Goal: Information Seeking & Learning: Learn about a topic

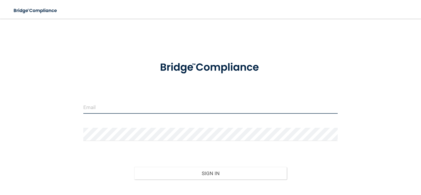
click at [122, 105] on input "email" at bounding box center [210, 107] width 254 height 13
click at [0, 195] on com-1password-button at bounding box center [0, 195] width 0 height 0
type input "[EMAIL_ADDRESS][DOMAIN_NAME]"
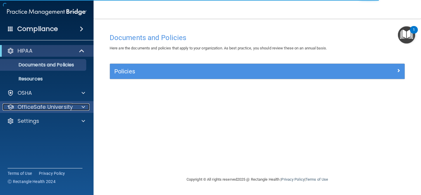
click at [79, 108] on div at bounding box center [82, 106] width 15 height 7
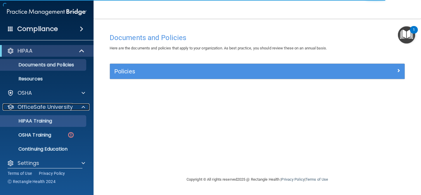
scroll to position [6, 0]
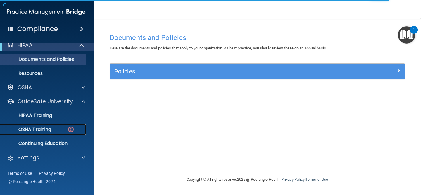
click at [43, 132] on p "OSHA Training" at bounding box center [27, 130] width 47 height 6
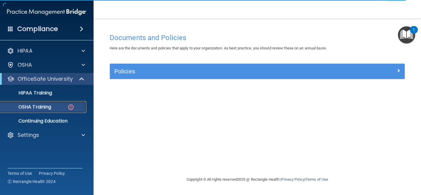
click at [46, 110] on link "OSHA Training" at bounding box center [40, 107] width 92 height 12
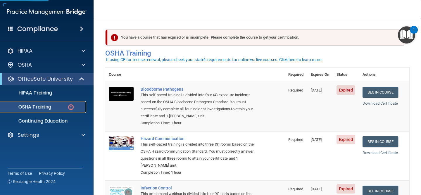
scroll to position [20, 0]
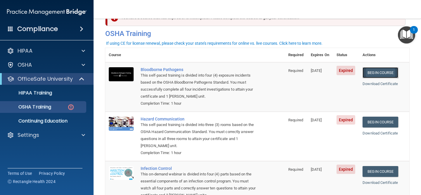
click at [390, 72] on link "Begin Course" at bounding box center [380, 72] width 36 height 11
